Goal: Task Accomplishment & Management: Use online tool/utility

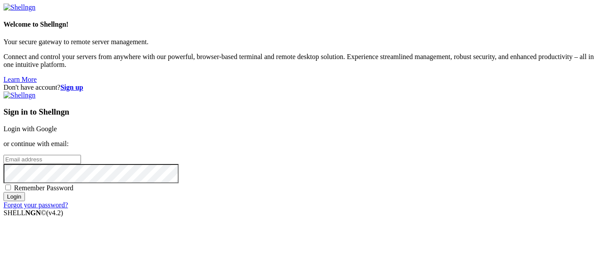
click at [364, 114] on div "Sign in to Shellngn Login with Google or continue with email: Remember Password…" at bounding box center [299, 151] width 591 height 118
click at [81, 155] on input "email" at bounding box center [43, 159] width 78 height 9
type input "[EMAIL_ADDRESS][DOMAIN_NAME]"
click at [4, 192] on input "Login" at bounding box center [14, 196] width 21 height 9
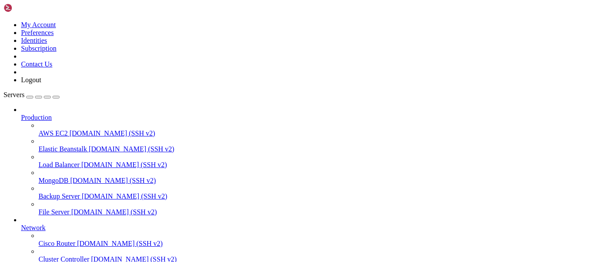
scroll to position [91, 0]
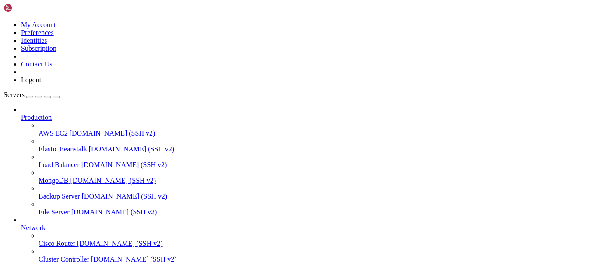
drag, startPoint x: 394, startPoint y: 627, endPoint x: 8, endPoint y: 630, distance: 386.4
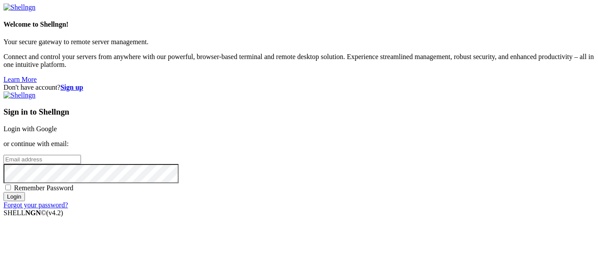
click at [81, 155] on input "email" at bounding box center [43, 159] width 78 height 9
type input "[EMAIL_ADDRESS][DOMAIN_NAME]"
click at [4, 192] on input "Login" at bounding box center [14, 196] width 21 height 9
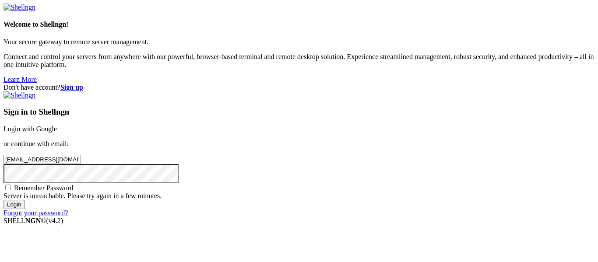
click at [4, 200] on input "Login" at bounding box center [14, 204] width 21 height 9
click at [25, 209] on input "Login" at bounding box center [14, 204] width 21 height 9
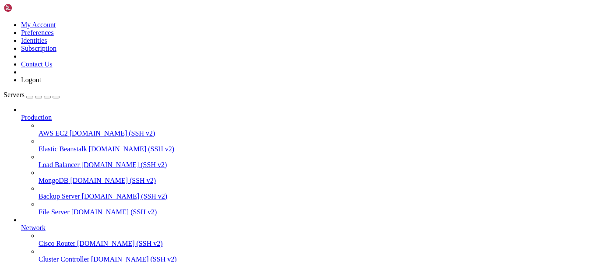
scroll to position [1411, 0]
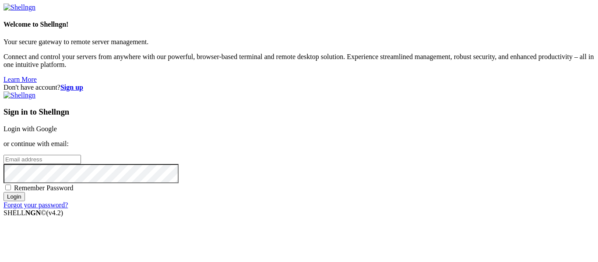
click at [81, 155] on input "email" at bounding box center [43, 159] width 78 height 9
type input "[EMAIL_ADDRESS][DOMAIN_NAME]"
click at [4, 192] on input "Login" at bounding box center [14, 196] width 21 height 9
click at [81, 155] on input "email" at bounding box center [43, 159] width 78 height 9
type input "[EMAIL_ADDRESS][DOMAIN_NAME]"
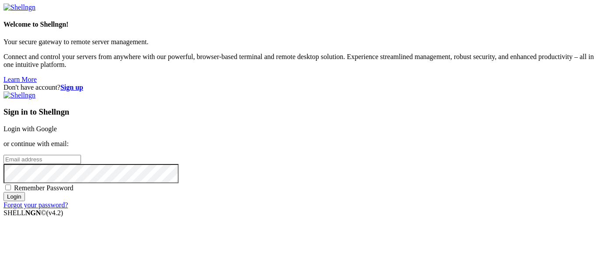
paste input "[EMAIL_ADDRESS][DOMAIN_NAME]"
type input "[EMAIL_ADDRESS][DOMAIN_NAME]"
click at [4, 192] on input "Login" at bounding box center [14, 196] width 21 height 9
click at [350, 112] on div "Sign in to Shellngn Login with Google or continue with email: Remember Password…" at bounding box center [299, 151] width 591 height 118
click at [81, 155] on input "email" at bounding box center [43, 159] width 78 height 9
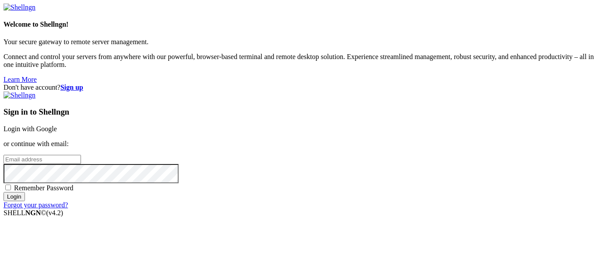
paste input "[EMAIL_ADDRESS][DOMAIN_NAME]"
type input "[EMAIL_ADDRESS][DOMAIN_NAME]"
click at [4, 192] on input "Login" at bounding box center [14, 196] width 21 height 9
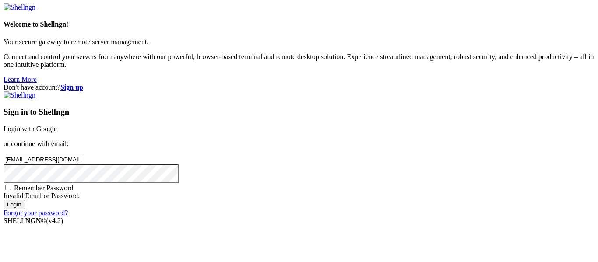
click at [57, 125] on link "Login with Google" at bounding box center [30, 128] width 53 height 7
click at [25, 209] on input "Login" at bounding box center [14, 204] width 21 height 9
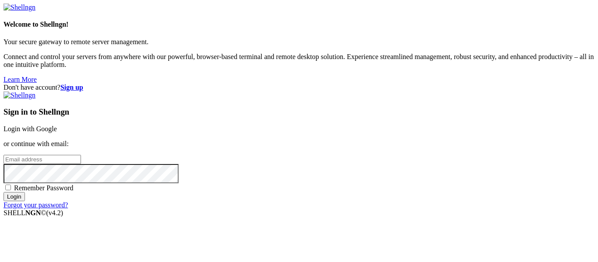
click at [81, 155] on input "email" at bounding box center [43, 159] width 78 height 9
paste input "Die designer"
click at [81, 155] on input "Die designer" at bounding box center [43, 159] width 78 height 9
type input "[EMAIL_ADDRESS][DOMAIN_NAME]"
click at [4, 192] on input "Login" at bounding box center [14, 196] width 21 height 9
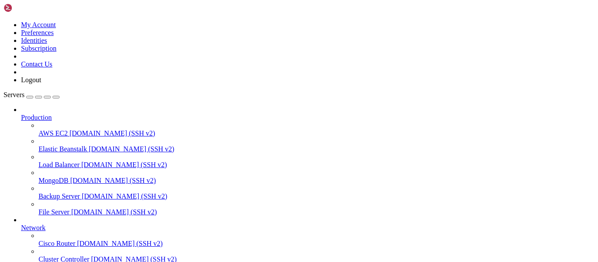
scroll to position [91, 0]
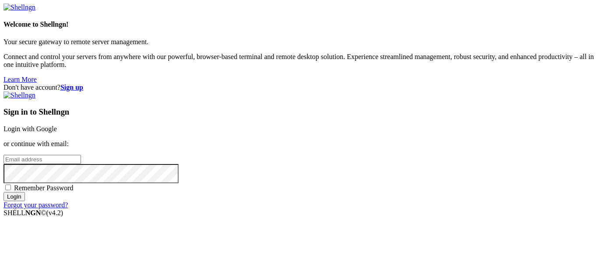
click at [81, 155] on input "email" at bounding box center [43, 159] width 78 height 9
type input "[EMAIL_ADDRESS][DOMAIN_NAME]"
click at [4, 192] on input "Login" at bounding box center [14, 196] width 21 height 9
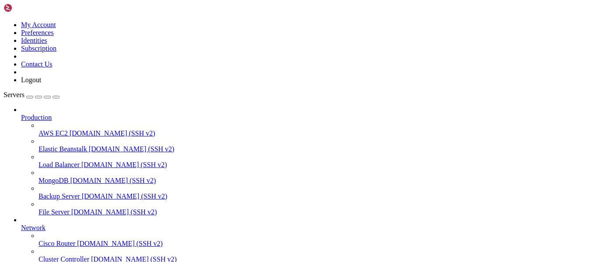
scroll to position [631, 0]
